Goal: Information Seeking & Learning: Learn about a topic

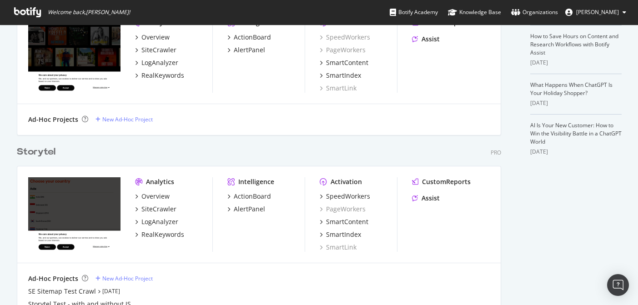
scroll to position [283, 0]
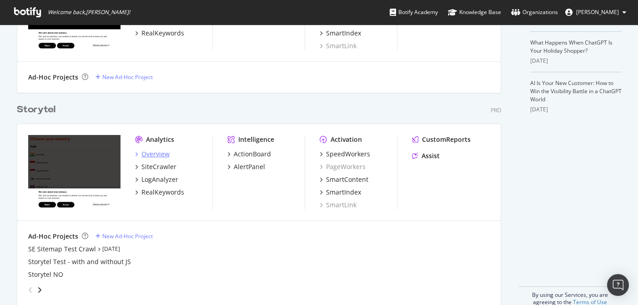
click at [159, 154] on div "Overview" at bounding box center [155, 154] width 28 height 9
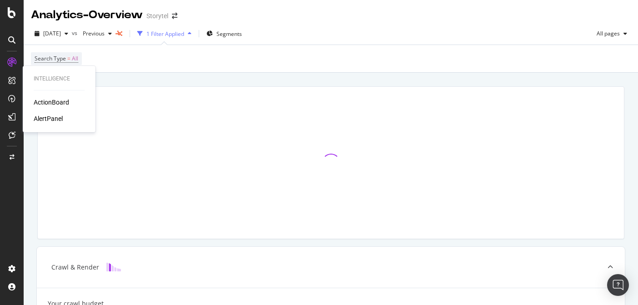
click at [50, 101] on div "ActionBoard" at bounding box center [51, 102] width 35 height 9
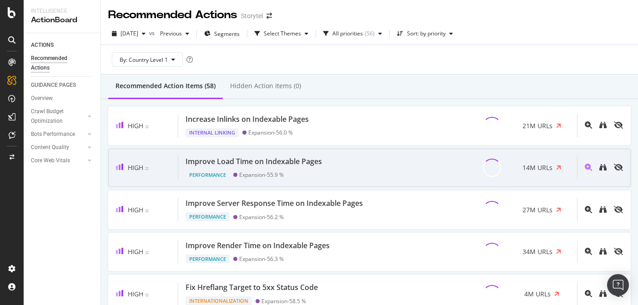
click at [342, 162] on div "Improve Load Time on Indexable Pages Performance Expansion - 55.9 % 14M URLs" at bounding box center [377, 167] width 399 height 23
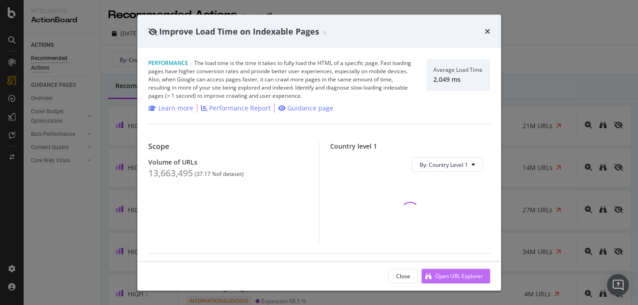
click at [457, 275] on div "Open URL Explorer" at bounding box center [459, 276] width 48 height 8
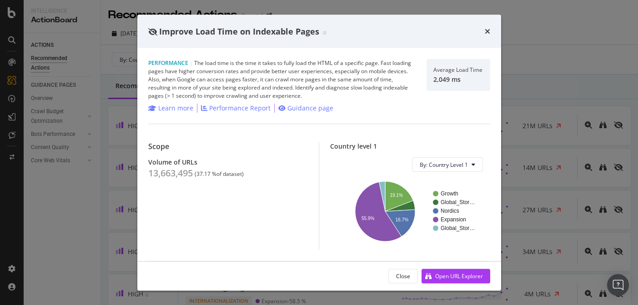
click at [487, 26] on div "times" at bounding box center [487, 31] width 5 height 12
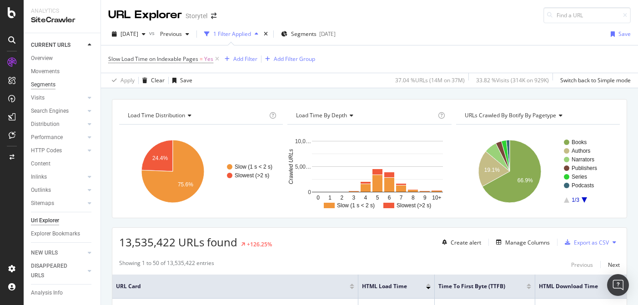
click at [48, 84] on div "Segments" at bounding box center [43, 85] width 25 height 10
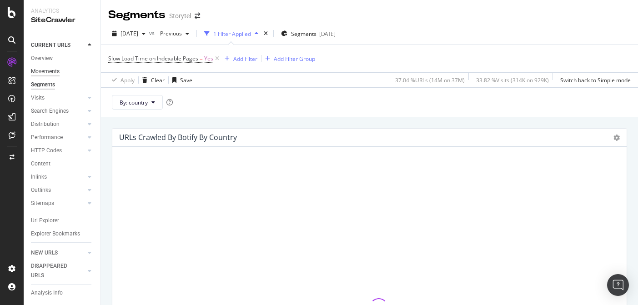
click at [39, 68] on div "Movements" at bounding box center [45, 72] width 29 height 10
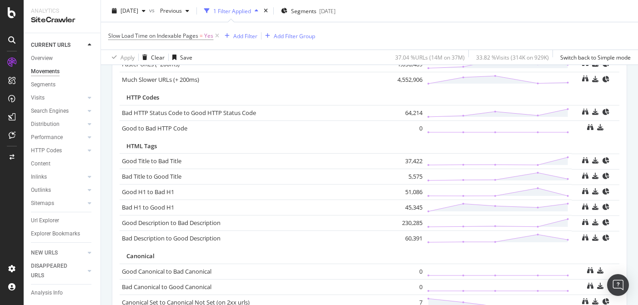
scroll to position [577, 0]
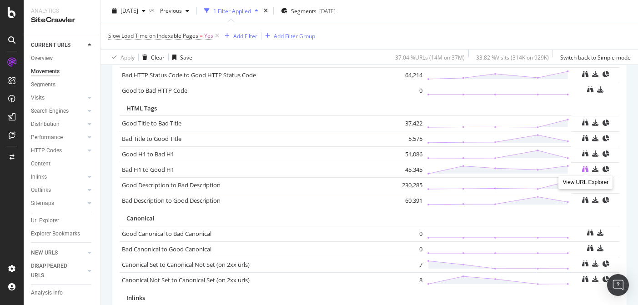
click at [586, 168] on icon at bounding box center [585, 169] width 6 height 6
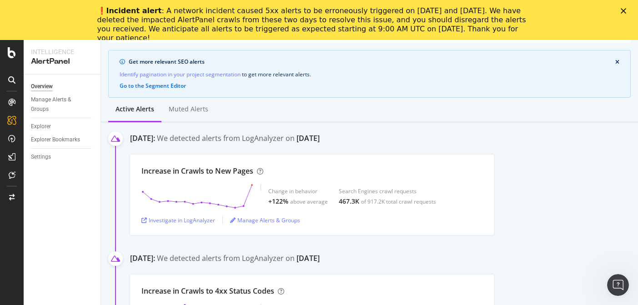
scroll to position [115, 0]
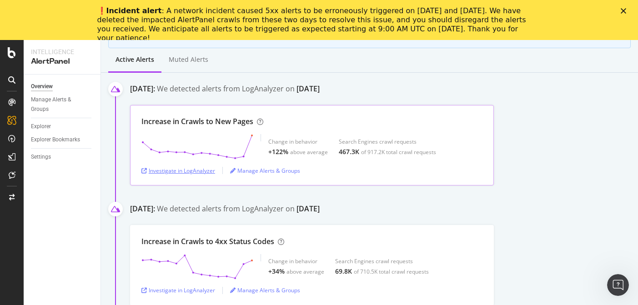
click at [207, 168] on div "Investigate in LogAnalyzer" at bounding box center [178, 171] width 74 height 8
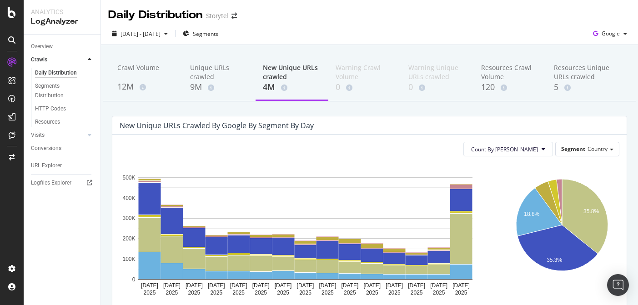
click at [474, 10] on div "Daily Distribution Storytel" at bounding box center [369, 11] width 537 height 23
